Goal: Transaction & Acquisition: Purchase product/service

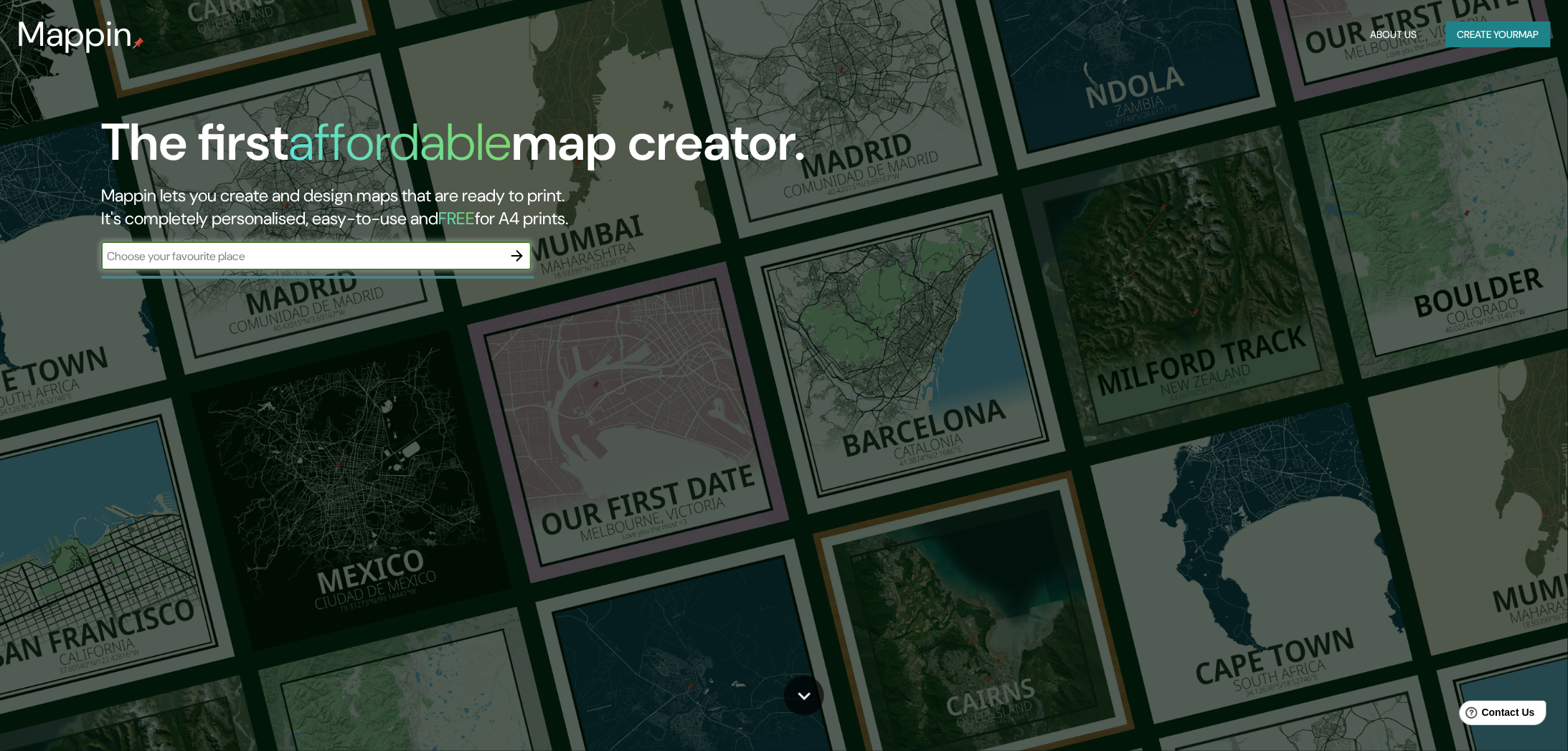
click at [277, 259] on input "text" at bounding box center [301, 257] width 402 height 17
type input "merida"
click at [524, 253] on icon "button" at bounding box center [517, 256] width 18 height 18
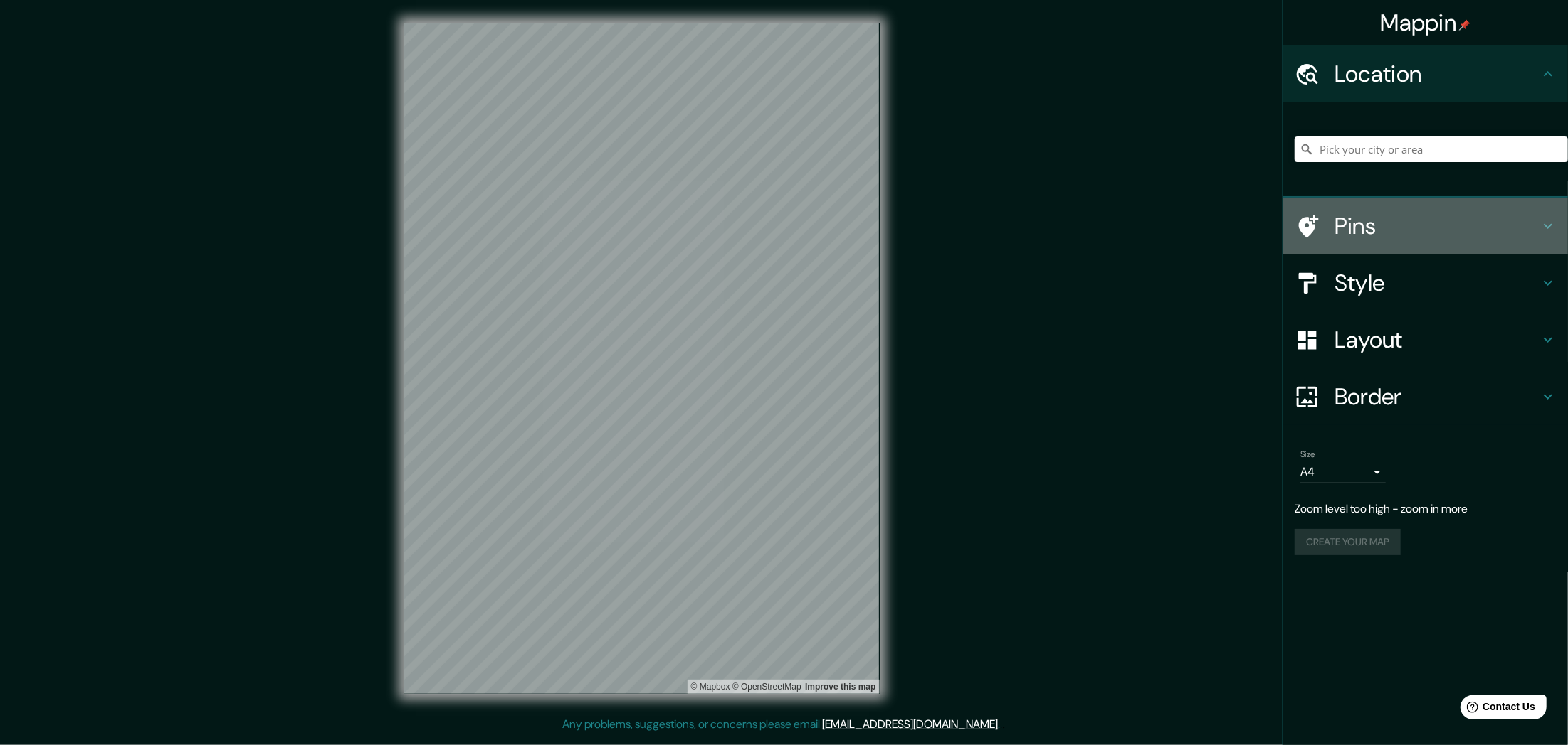
click at [1397, 229] on h4 "Pins" at bounding box center [1437, 225] width 205 height 28
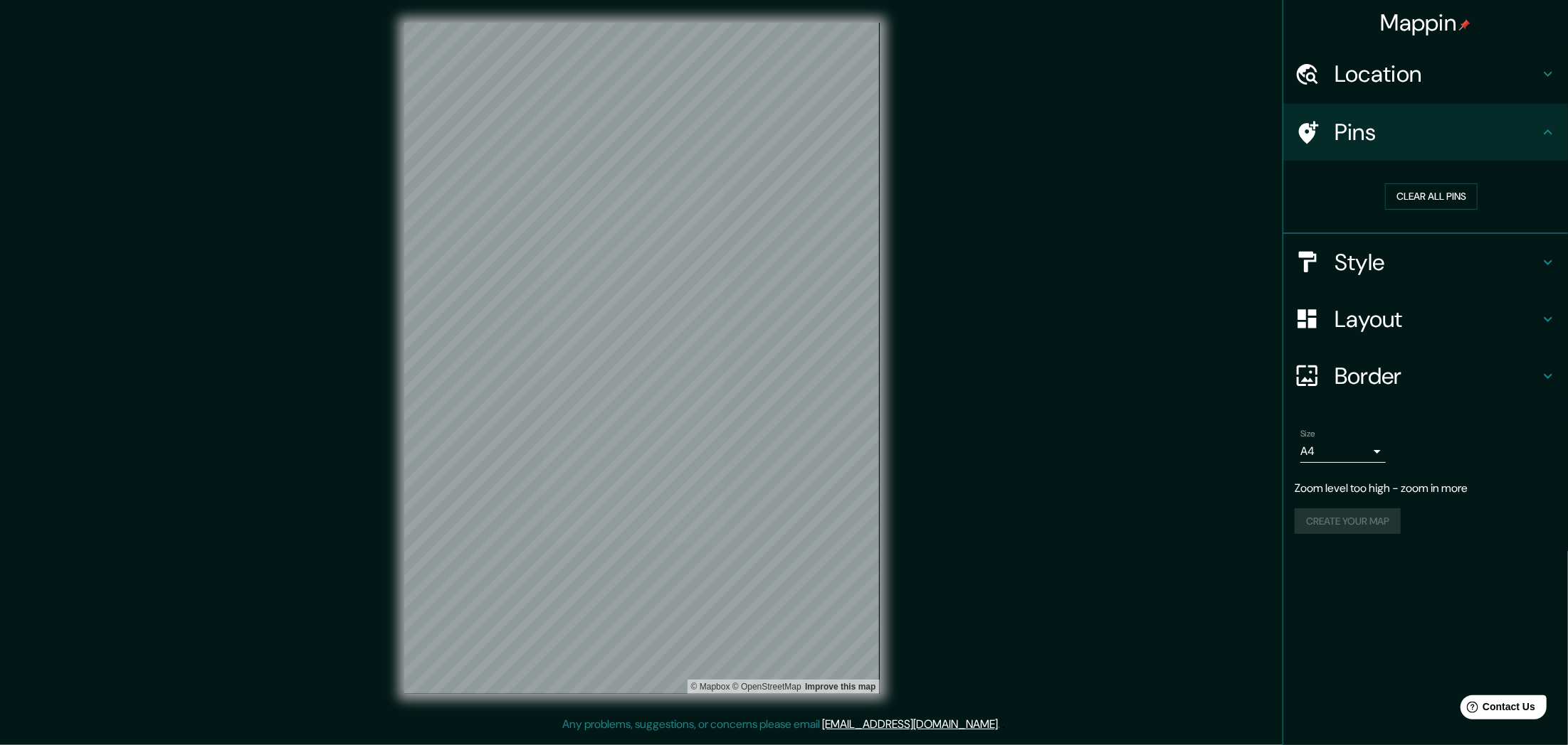
click at [1397, 259] on h4 "Style" at bounding box center [1437, 262] width 205 height 28
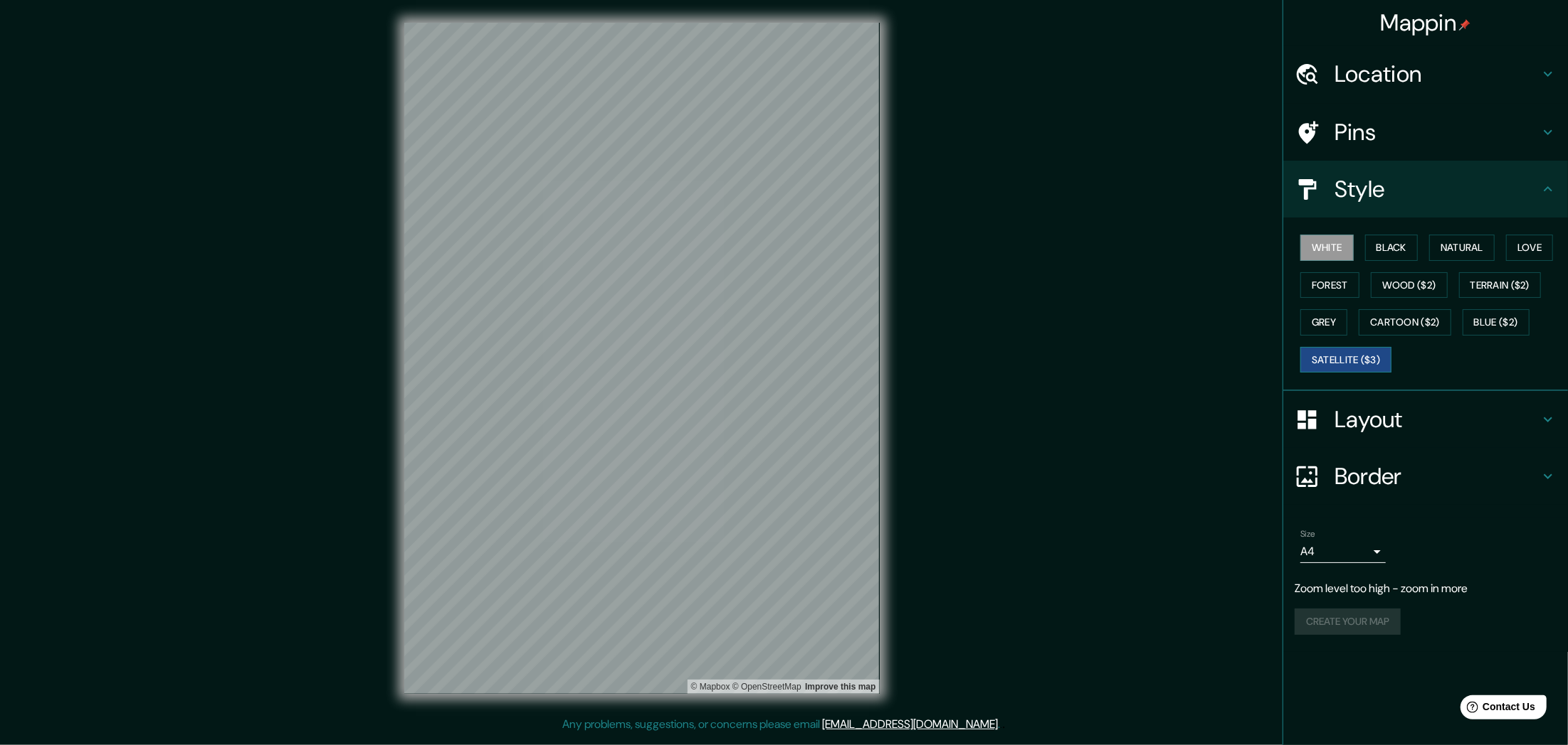
click at [1364, 351] on button "Satellite ($3)" at bounding box center [1345, 360] width 91 height 27
click at [1332, 242] on button "White" at bounding box center [1327, 247] width 53 height 27
click at [1363, 418] on h4 "Layout" at bounding box center [1437, 419] width 205 height 28
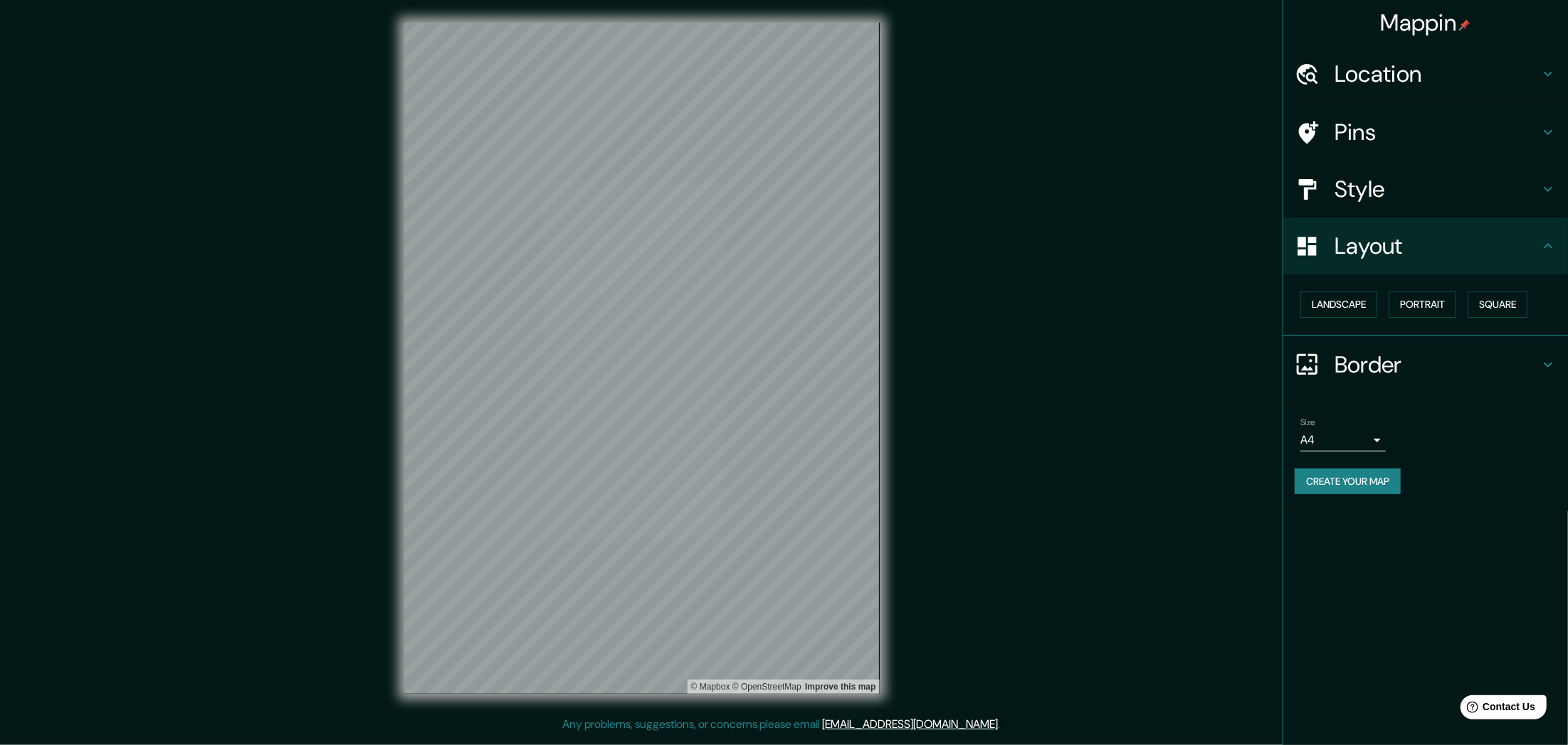
click at [1353, 437] on body "Mappin Location Pins Style Layout Landscape Portrait Square Border Choose a bor…" at bounding box center [784, 372] width 1568 height 745
click at [1353, 438] on div at bounding box center [784, 372] width 1568 height 745
click at [1330, 307] on button "Landscape" at bounding box center [1339, 304] width 77 height 27
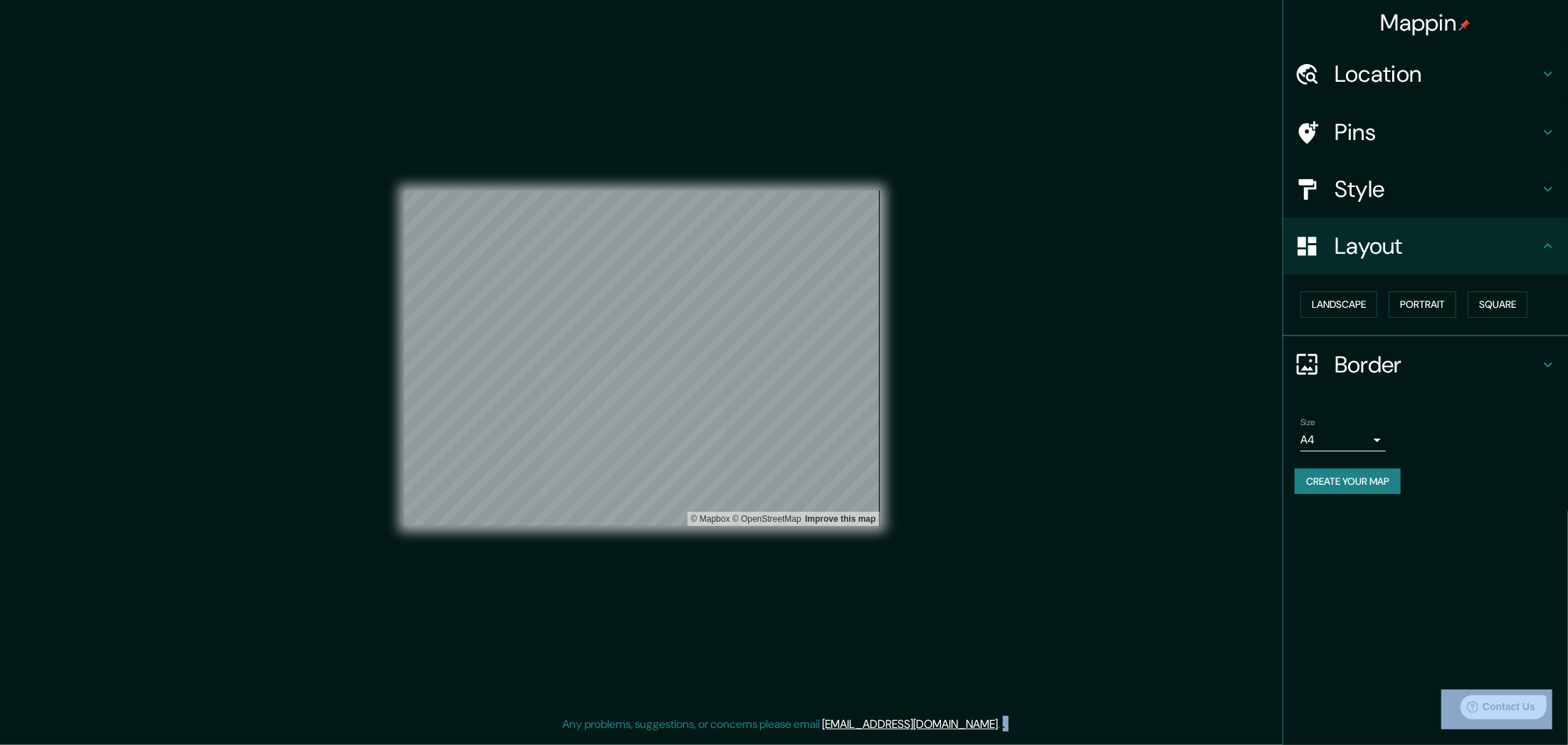
click at [1399, 186] on h4 "Style" at bounding box center [1437, 189] width 205 height 28
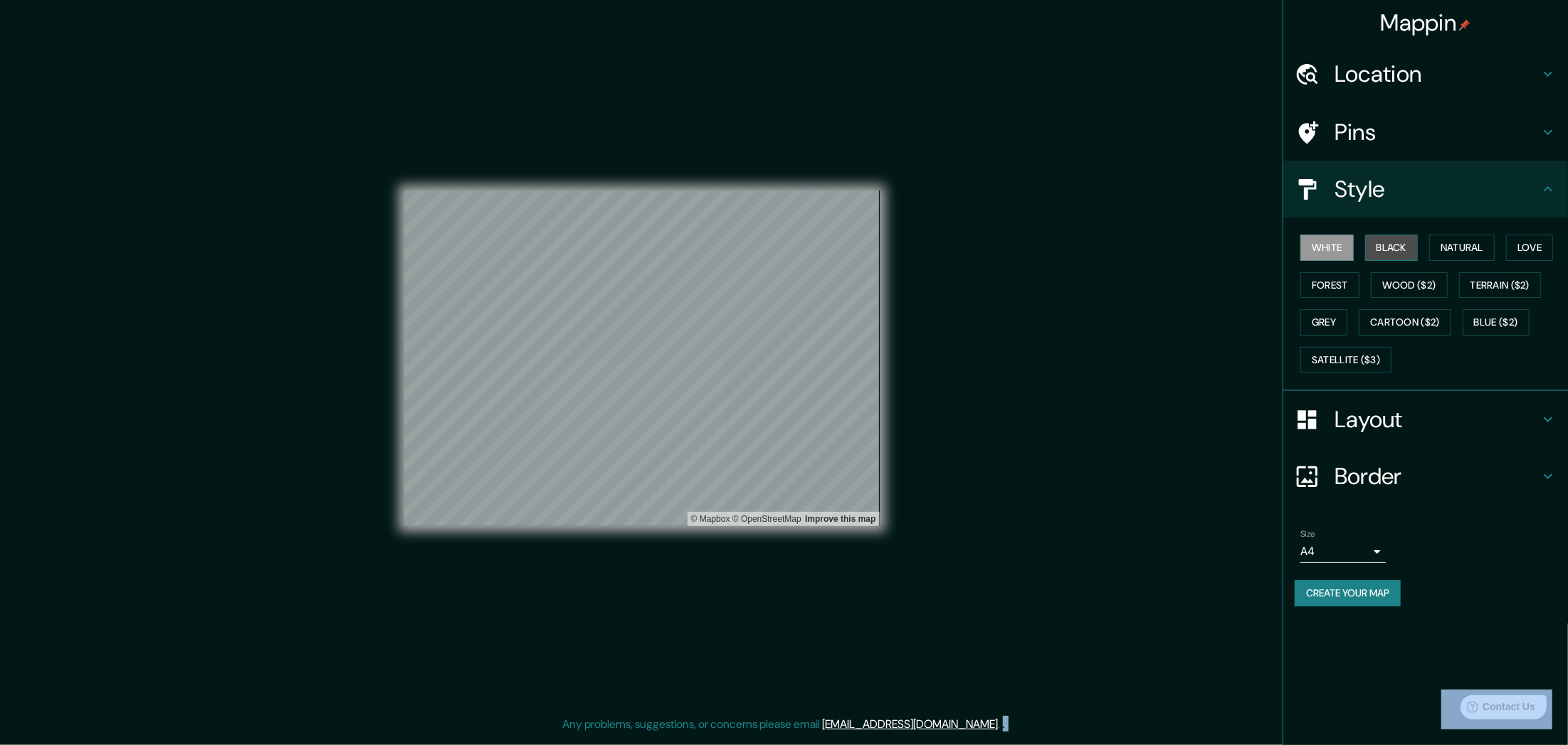
click at [1397, 249] on button "Black" at bounding box center [1392, 247] width 53 height 27
click at [1342, 591] on button "Create your map" at bounding box center [1348, 593] width 106 height 27
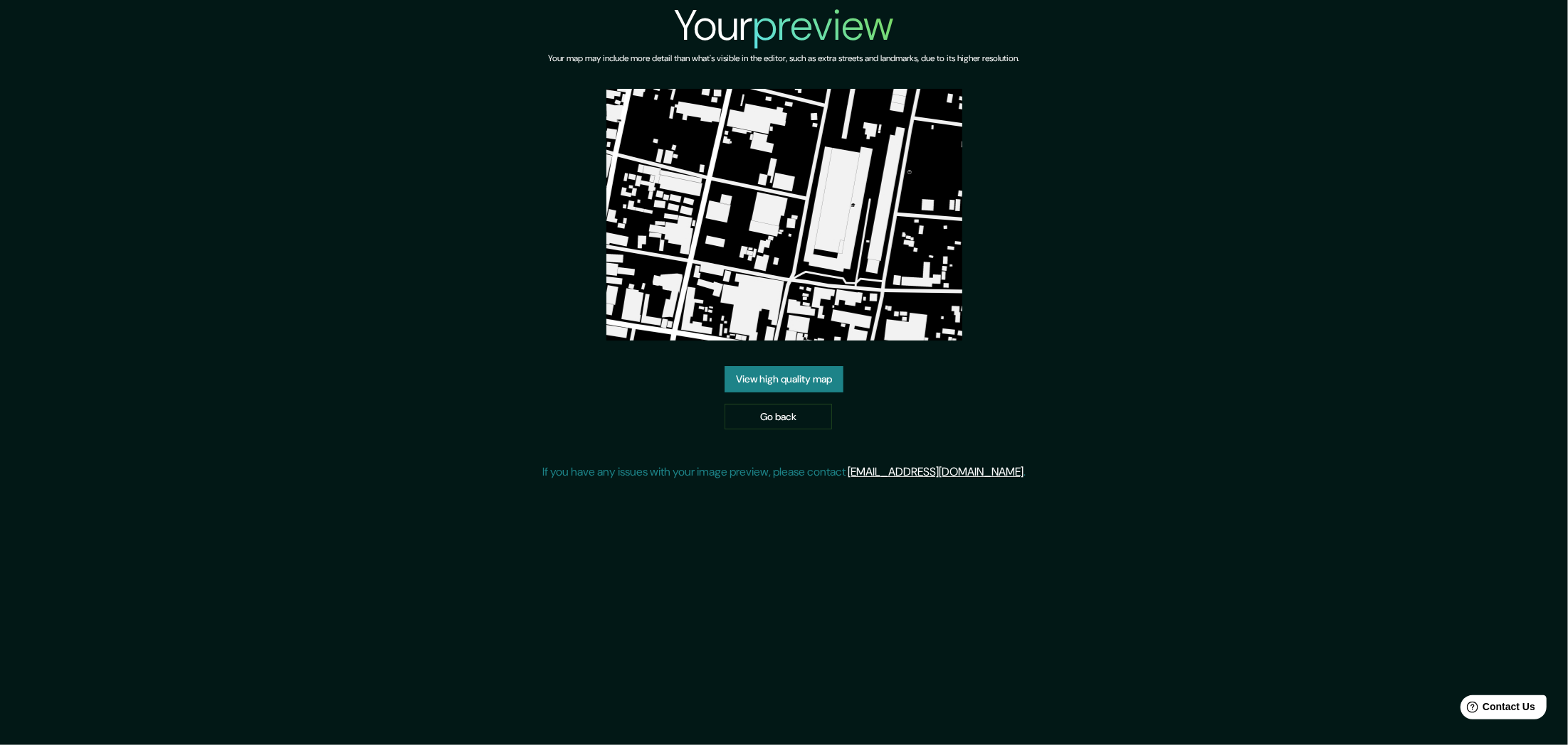
click at [805, 268] on img at bounding box center [784, 214] width 356 height 252
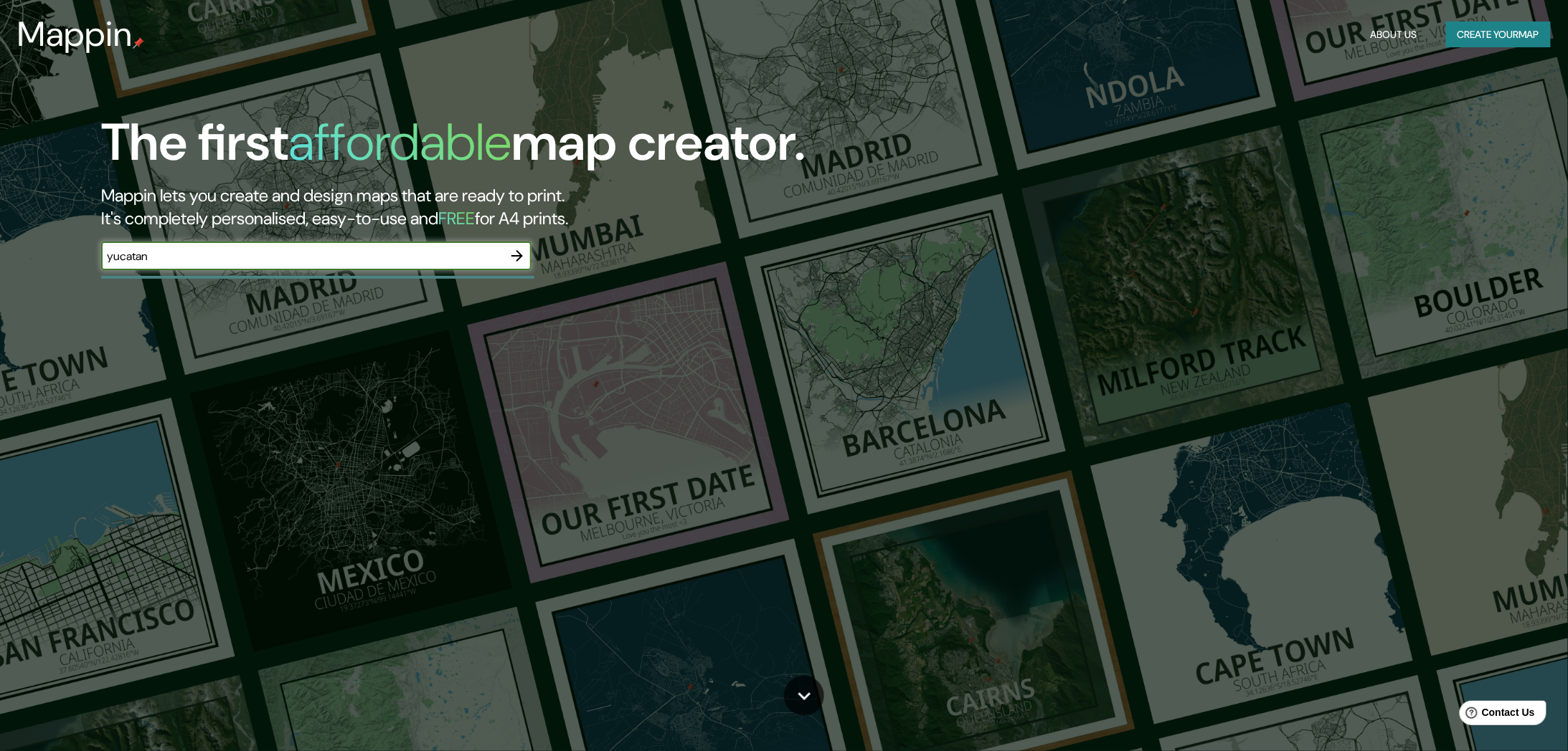
type input "yucatan"
click at [528, 261] on button "button" at bounding box center [517, 256] width 29 height 29
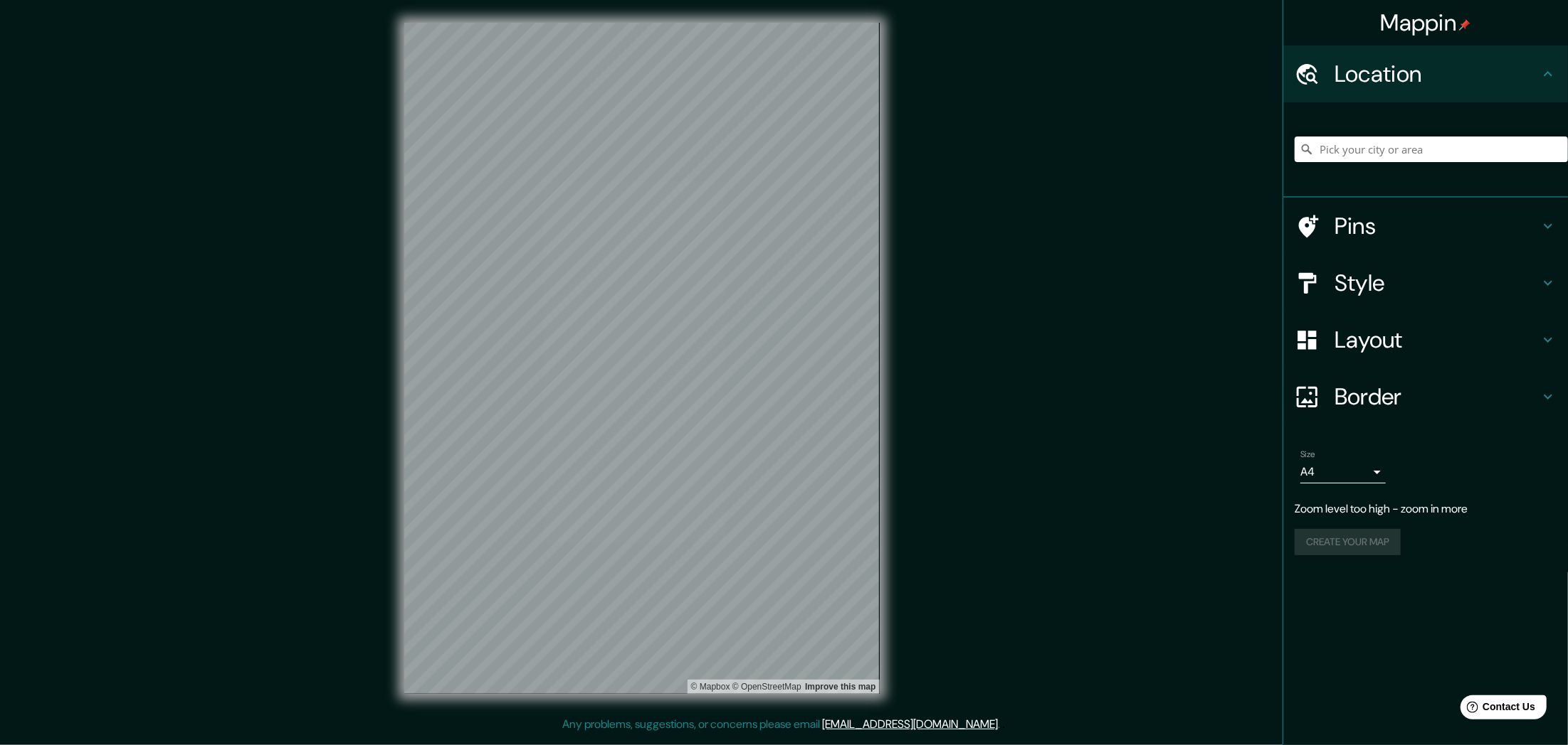
click at [1367, 340] on h4 "Layout" at bounding box center [1437, 339] width 205 height 28
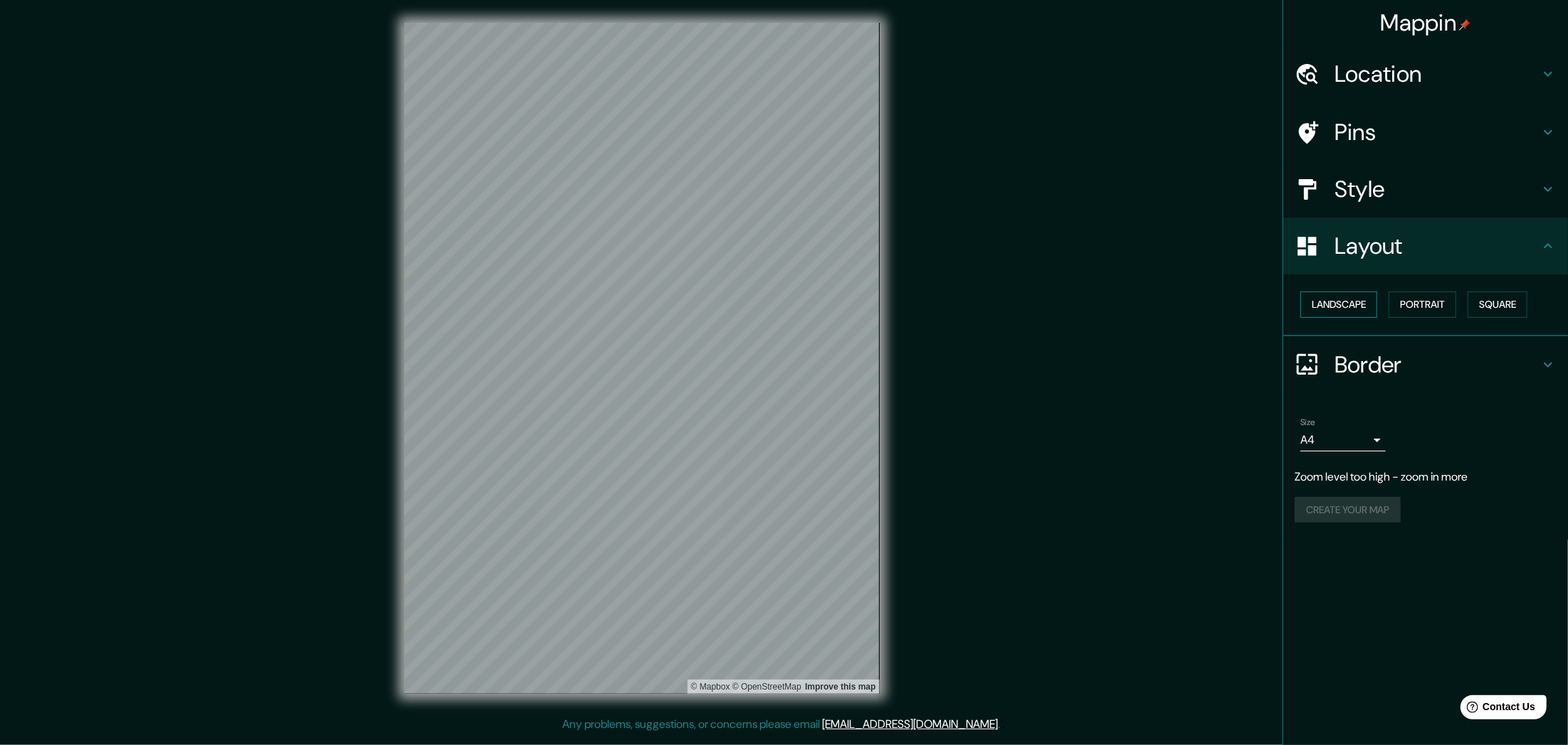
click at [1341, 303] on button "Landscape" at bounding box center [1339, 304] width 77 height 27
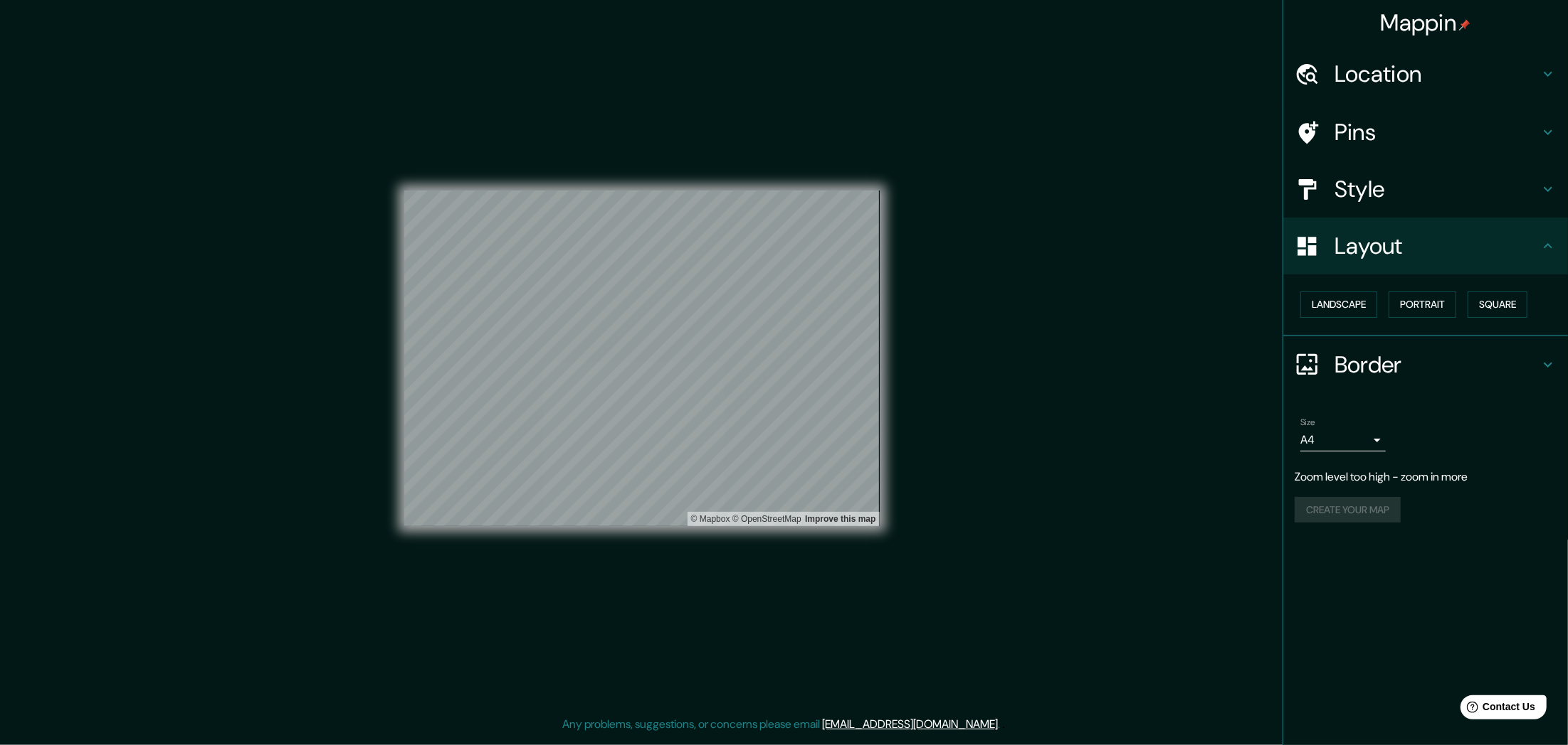
click at [1356, 245] on h4 "Layout" at bounding box center [1437, 246] width 205 height 28
click at [1355, 189] on h4 "Style" at bounding box center [1437, 189] width 205 height 28
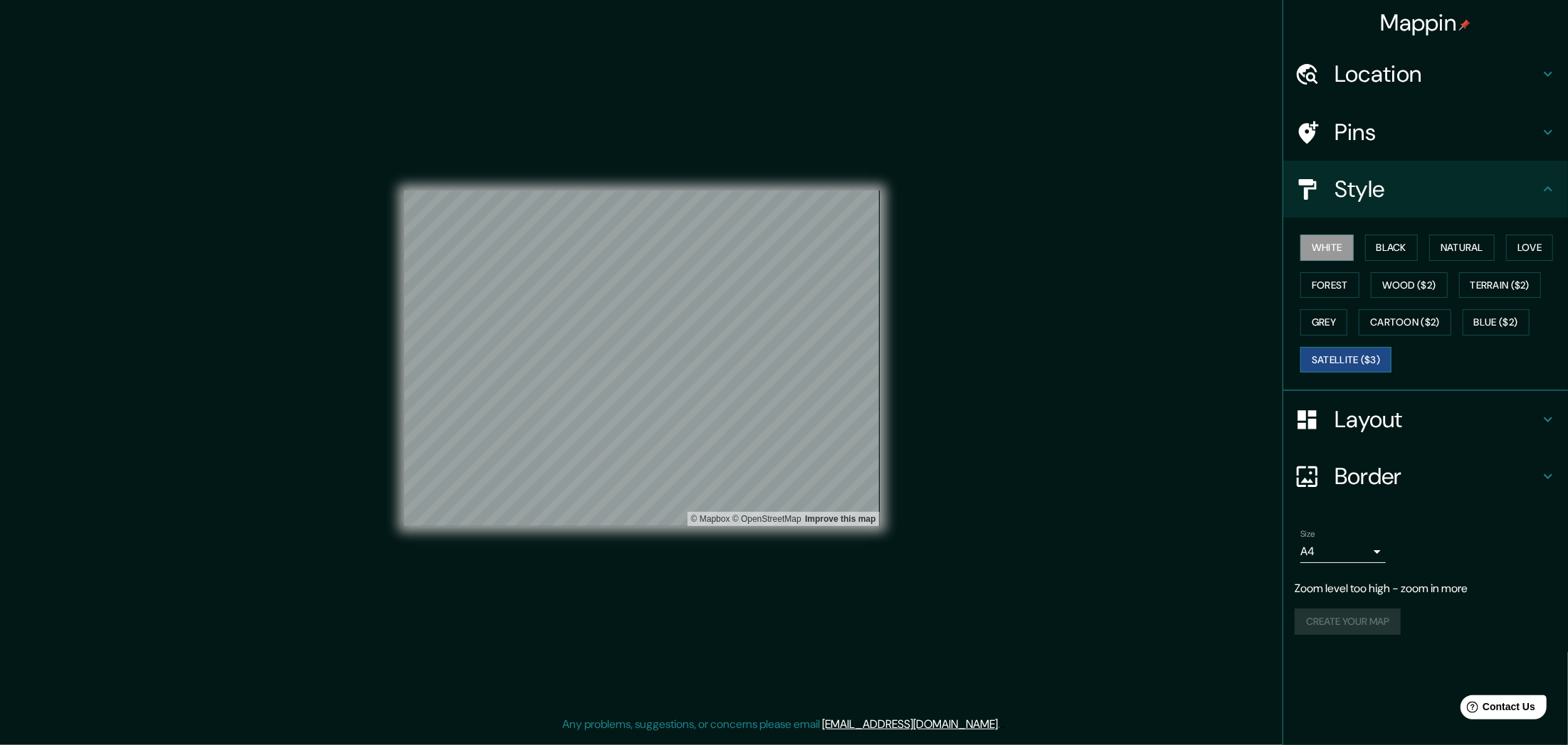
click at [1356, 358] on button "Satellite ($3)" at bounding box center [1345, 360] width 91 height 27
click at [1391, 249] on button "Black" at bounding box center [1392, 247] width 53 height 27
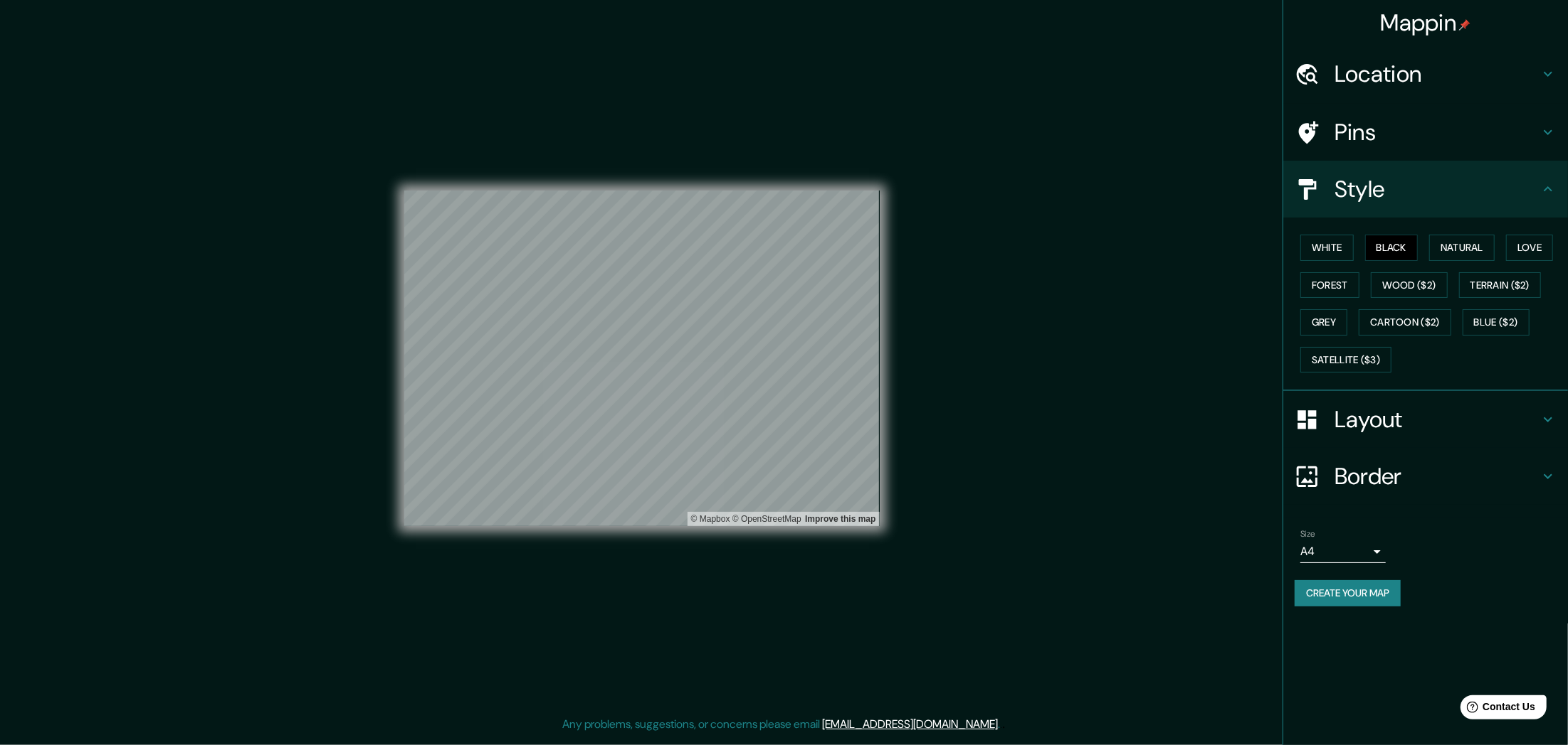
click at [1350, 589] on button "Create your map" at bounding box center [1348, 593] width 106 height 27
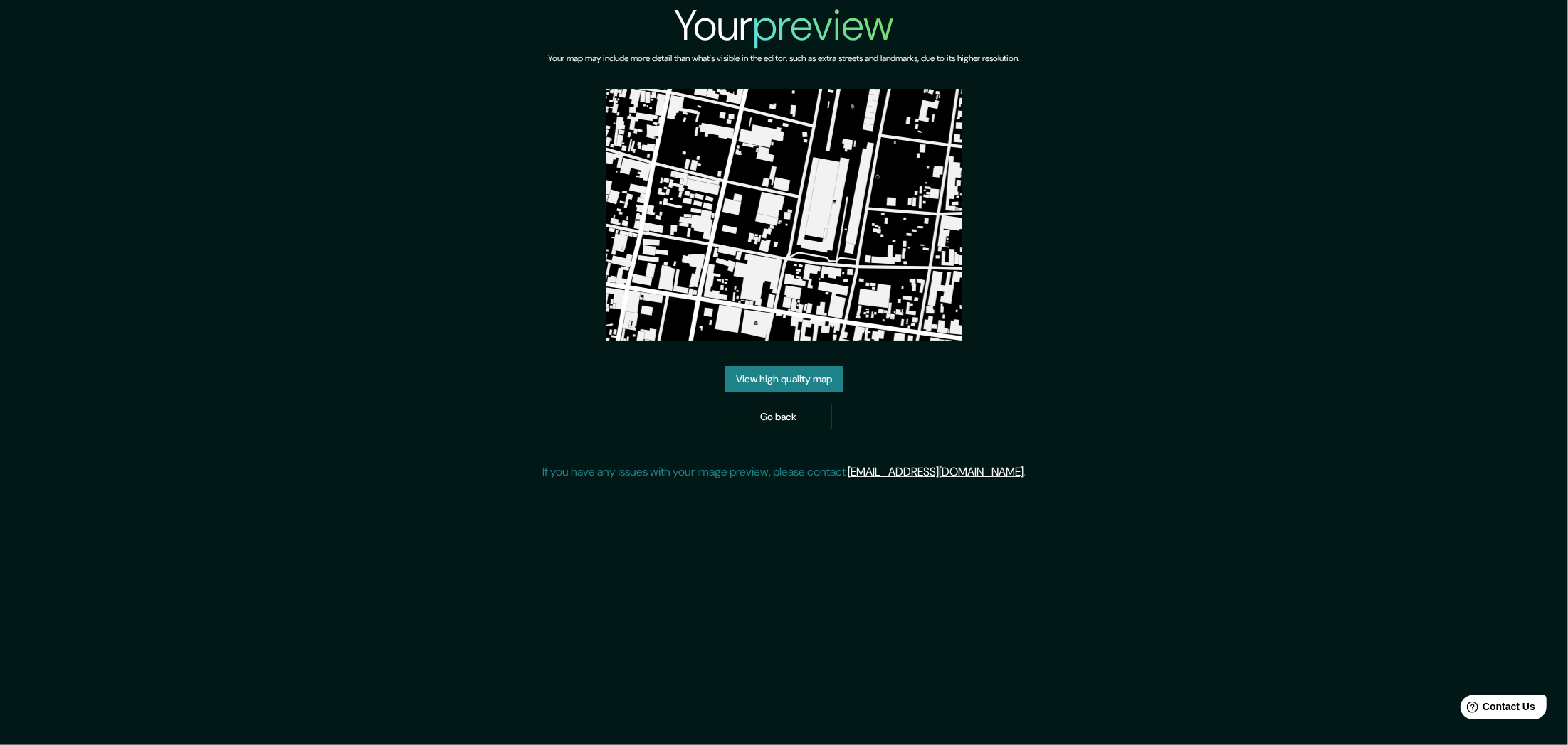
click at [778, 383] on link "View high quality map" at bounding box center [784, 379] width 119 height 27
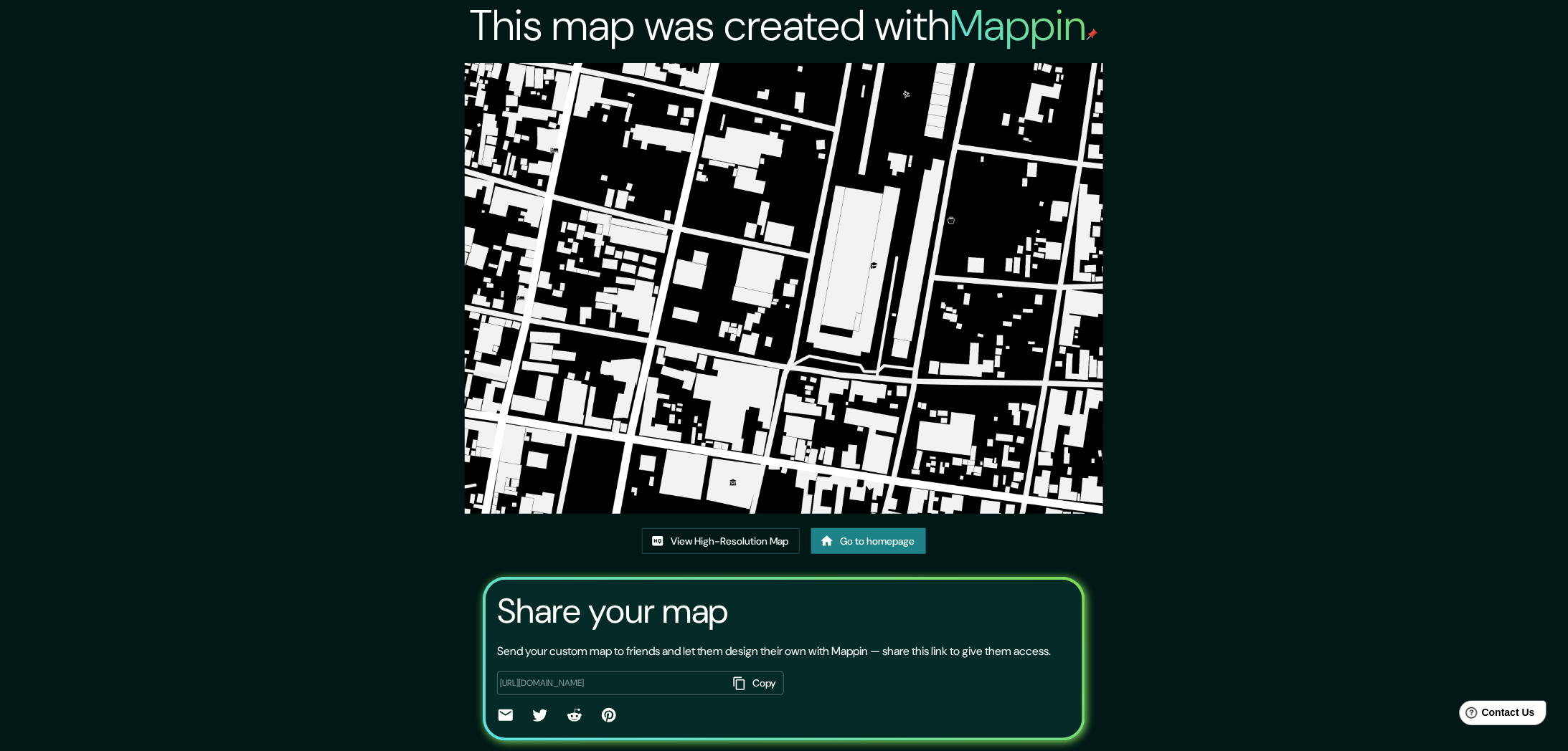
click at [766, 261] on img at bounding box center [784, 288] width 638 height 451
